Goal: Task Accomplishment & Management: Complete application form

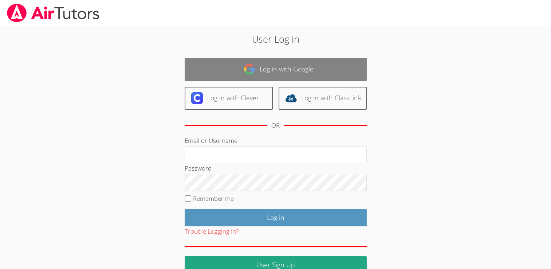
click at [326, 68] on link "Log in with Google" at bounding box center [276, 69] width 182 height 23
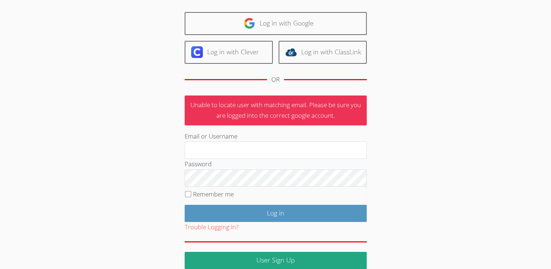
scroll to position [55, 0]
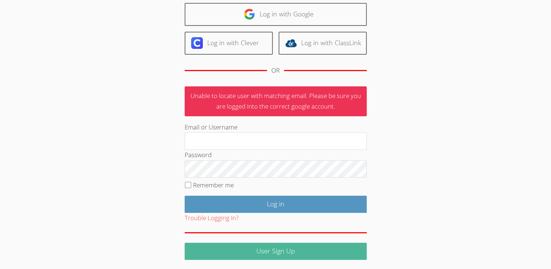
click at [306, 249] on link "User Sign Up" at bounding box center [276, 250] width 182 height 17
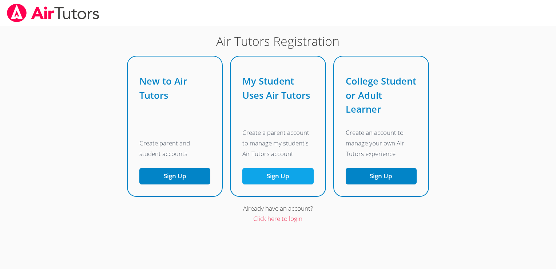
click at [269, 179] on link "Sign Up" at bounding box center [277, 176] width 71 height 16
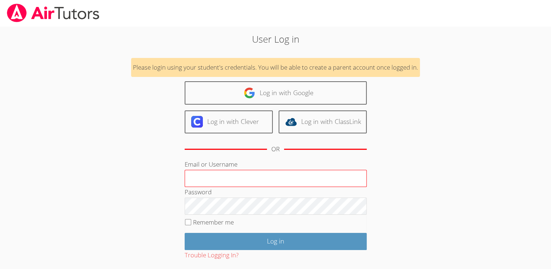
click at [242, 178] on input "Email or Username" at bounding box center [276, 178] width 182 height 17
type input "134481@student.clevelandisd.org"
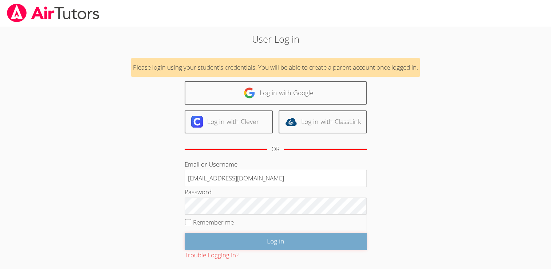
click at [312, 239] on input "Log in" at bounding box center [276, 241] width 182 height 17
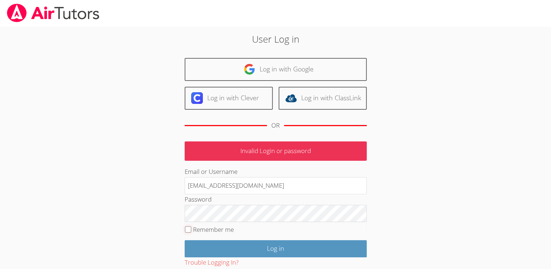
click at [185, 230] on input "Remember me" at bounding box center [188, 229] width 6 height 6
checkbox input "true"
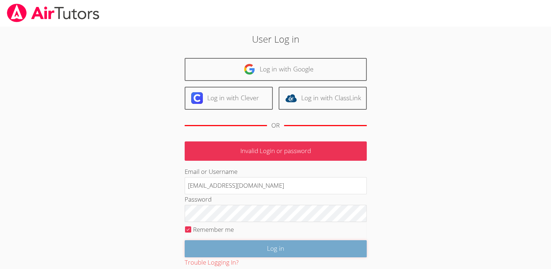
click at [199, 246] on input "Log in" at bounding box center [276, 248] width 182 height 17
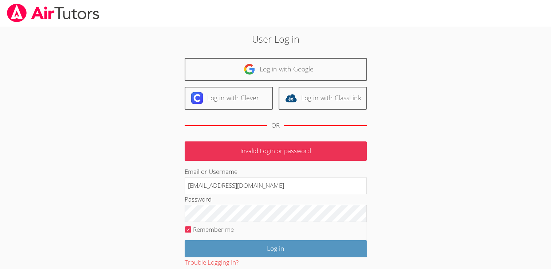
scroll to position [44, 0]
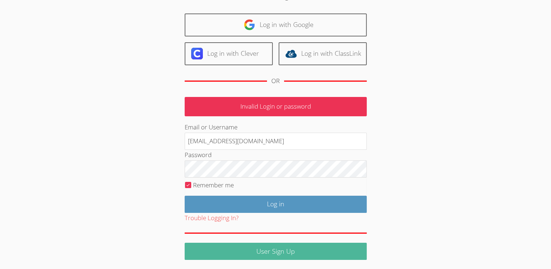
drag, startPoint x: 0, startPoint y: 0, endPoint x: 199, endPoint y: 246, distance: 316.5
click at [199, 246] on link "User Sign Up" at bounding box center [276, 250] width 182 height 17
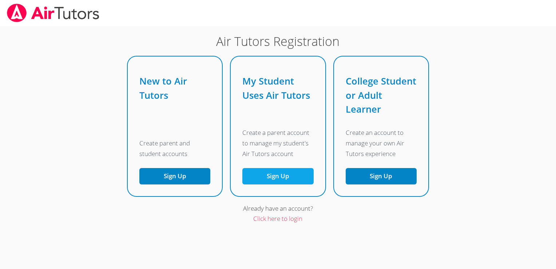
click at [275, 182] on link "Sign Up" at bounding box center [277, 176] width 71 height 16
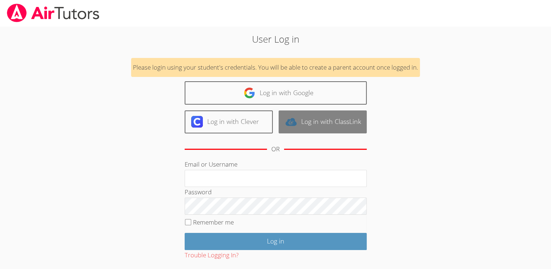
click at [332, 114] on link "Log in with ClassLink" at bounding box center [322, 121] width 88 height 23
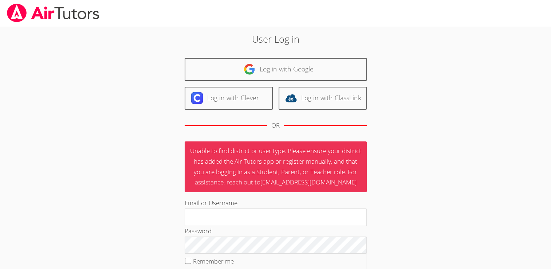
scroll to position [76, 0]
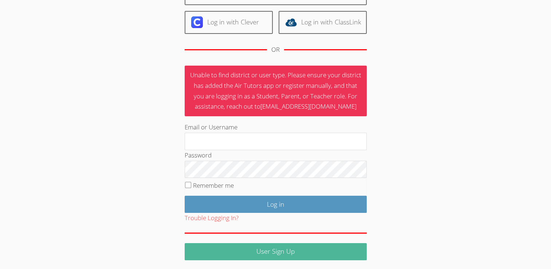
click at [275, 244] on link "User Sign Up" at bounding box center [276, 251] width 182 height 17
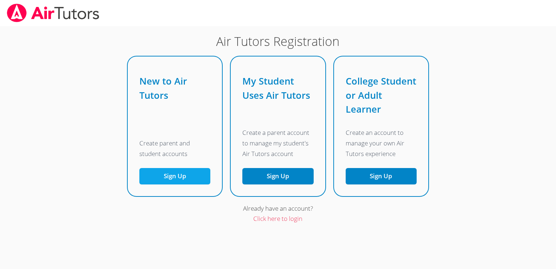
click at [194, 178] on button "Sign Up" at bounding box center [174, 176] width 71 height 16
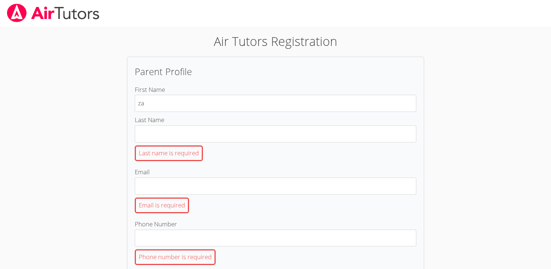
type input "z"
type input "zoey"
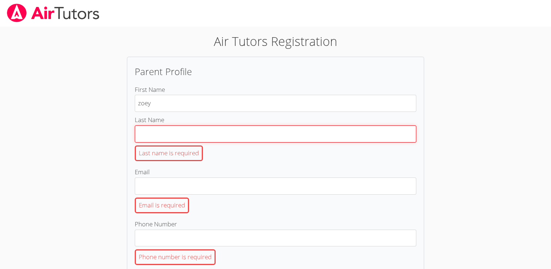
click at [161, 128] on input "Last Name Last name is required" at bounding box center [275, 133] width 281 height 17
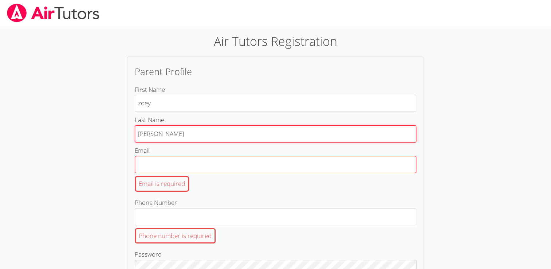
type input "[PERSON_NAME]"
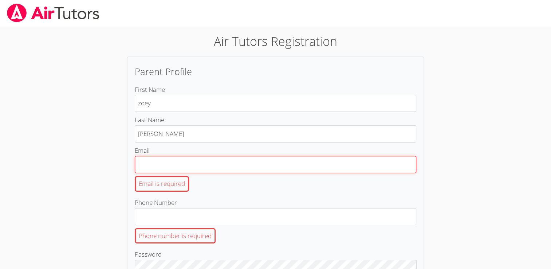
click at [135, 159] on input "Email Email is required" at bounding box center [275, 164] width 281 height 17
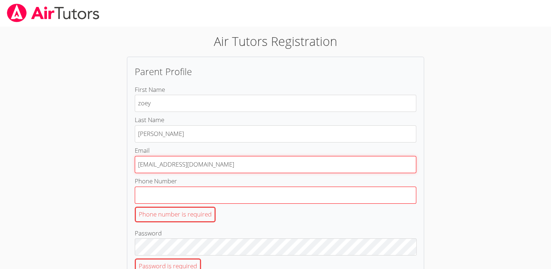
type input "[EMAIL_ADDRESS][DOMAIN_NAME]"
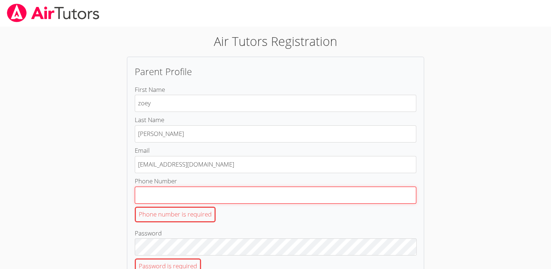
click at [183, 186] on input "Phone Number Phone number is required" at bounding box center [275, 194] width 281 height 17
type input "0"
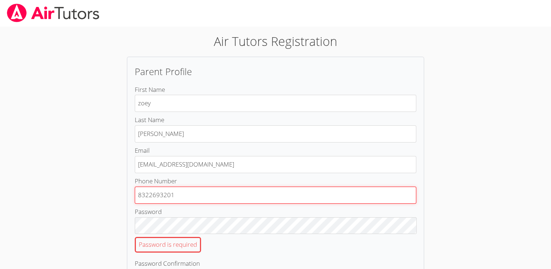
type input "8322693201"
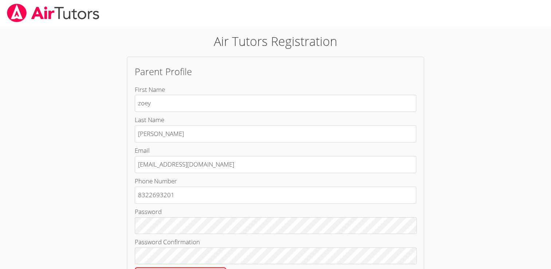
click at [301, 238] on label "Password Confirmation Please confirm your password" at bounding box center [275, 261] width 281 height 49
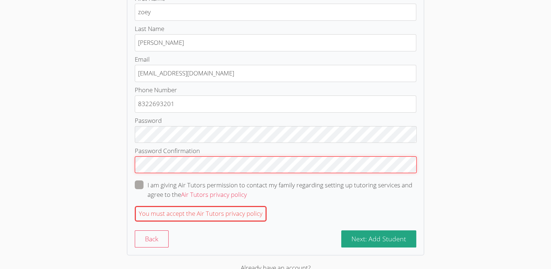
scroll to position [115, 0]
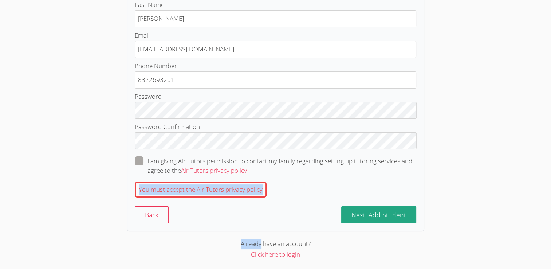
drag, startPoint x: 135, startPoint y: 159, endPoint x: 276, endPoint y: 245, distance: 165.2
click at [276, 245] on div "Air Tutors Registration Parent Profile First Name zoey Last Name [PERSON_NAME] …" at bounding box center [275, 88] width 297 height 342
drag, startPoint x: 276, startPoint y: 245, endPoint x: 235, endPoint y: 213, distance: 51.8
click at [235, 213] on div "Back Next: Add Student" at bounding box center [275, 214] width 281 height 17
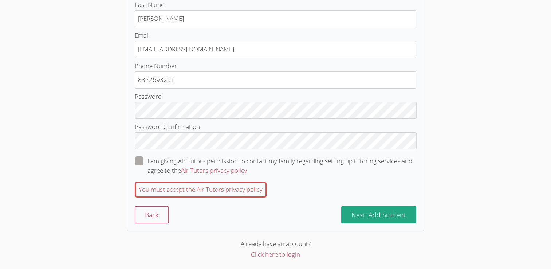
click at [133, 145] on div "Parent Profile First Name [PERSON_NAME] Last Name [PERSON_NAME] Email [EMAIL_AD…" at bounding box center [275, 86] width 297 height 290
click at [247, 166] on span at bounding box center [247, 170] width 0 height 8
click at [247, 159] on input "I am giving Air Tutors permission to contact my family regarding setting up tut…" at bounding box center [250, 159] width 6 height 6
checkbox input "true"
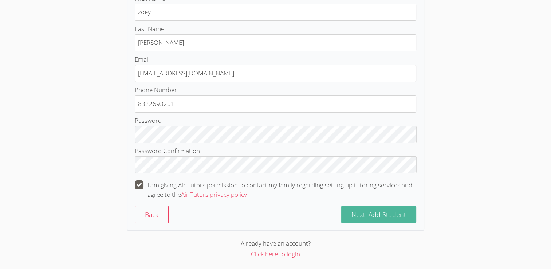
click at [363, 218] on button "Next: Add Student" at bounding box center [378, 214] width 75 height 17
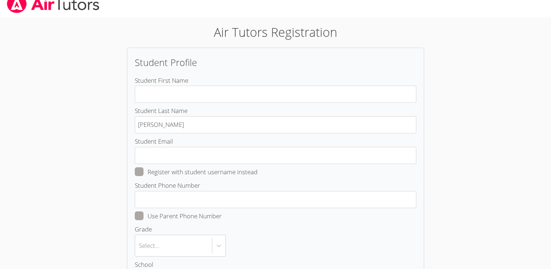
scroll to position [8, 0]
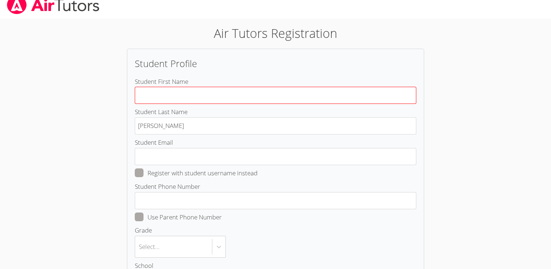
type input "z"
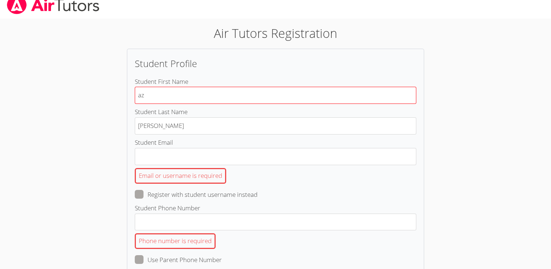
type input "a"
type input "zoey"
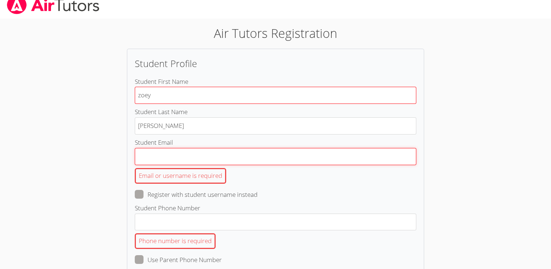
type input "[EMAIL_ADDRESS][DOMAIN_NAME]"
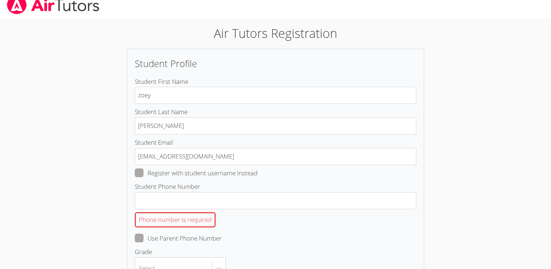
click at [284, 209] on div "Phone number is required" at bounding box center [275, 219] width 281 height 21
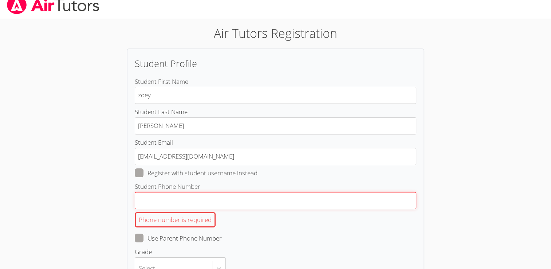
click at [284, 209] on input "Student Phone Number Phone number is required" at bounding box center [275, 200] width 281 height 17
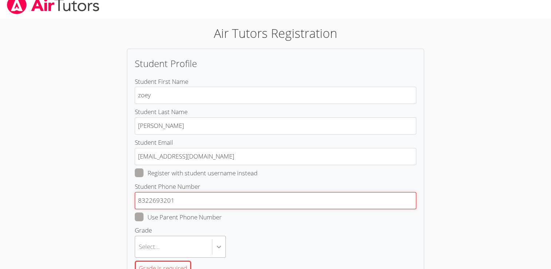
type input "8322693201"
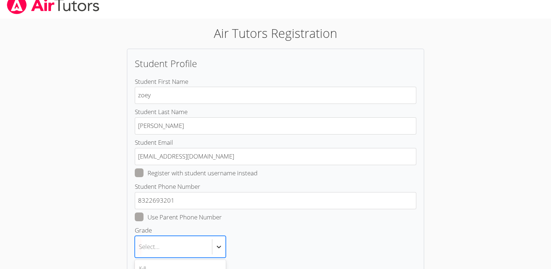
scroll to position [111, 0]
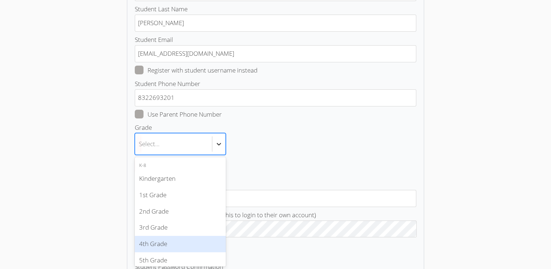
click at [218, 158] on body "Air Tutors Registration Student Profile Student First Name zoey Student Last Na…" at bounding box center [275, 23] width 551 height 269
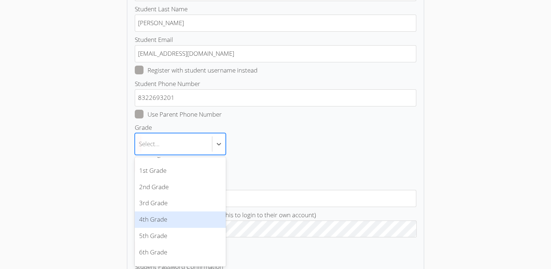
scroll to position [25, 0]
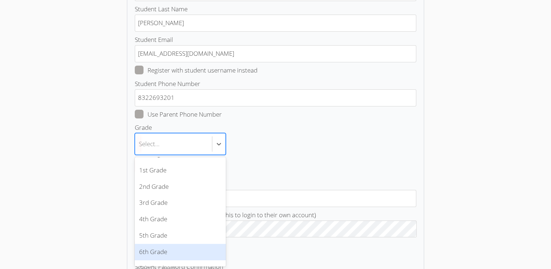
click at [175, 251] on div "6th Grade" at bounding box center [180, 251] width 91 height 16
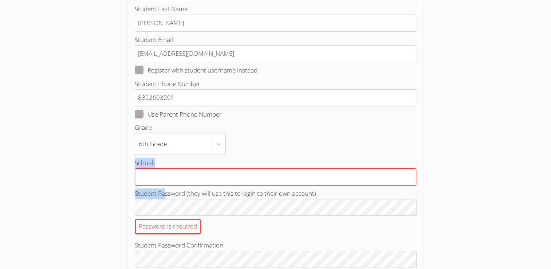
drag, startPoint x: 166, startPoint y: 189, endPoint x: 148, endPoint y: 178, distance: 21.1
click at [148, 178] on form "Student First Name zoey Student Last Name [PERSON_NAME] Student Email [EMAIL_AD…" at bounding box center [275, 171] width 281 height 394
click at [148, 178] on input "School" at bounding box center [275, 176] width 281 height 17
click at [163, 179] on input "School" at bounding box center [275, 176] width 281 height 17
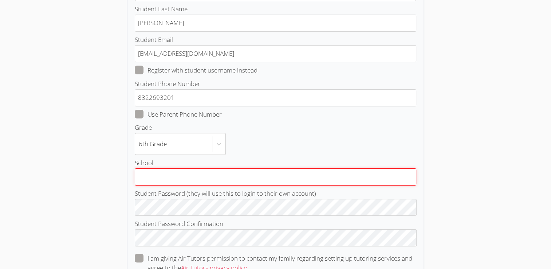
click at [234, 175] on input "School" at bounding box center [275, 176] width 281 height 17
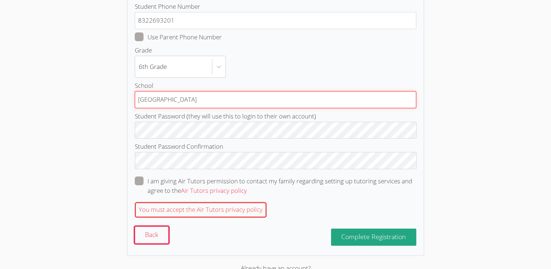
scroll to position [204, 0]
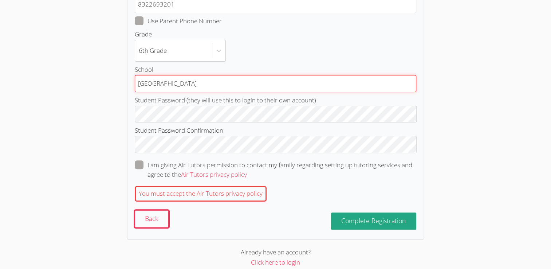
type input "[GEOGRAPHIC_DATA]"
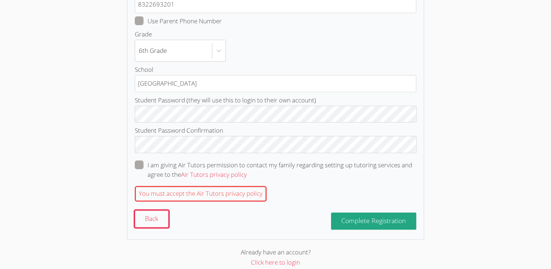
click at [247, 170] on span at bounding box center [247, 174] width 0 height 8
click at [247, 166] on input "I am giving Air Tutors permission to contact my family regarding setting up tut…" at bounding box center [250, 163] width 6 height 6
checkbox input "true"
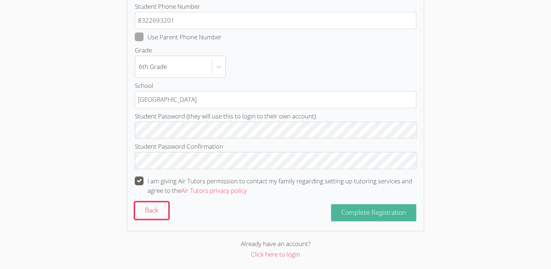
click at [393, 213] on span "Complete Registration" at bounding box center [373, 211] width 65 height 9
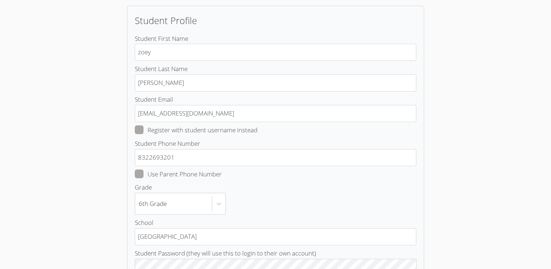
scroll to position [0, 0]
